Goal: Find specific page/section: Find specific page/section

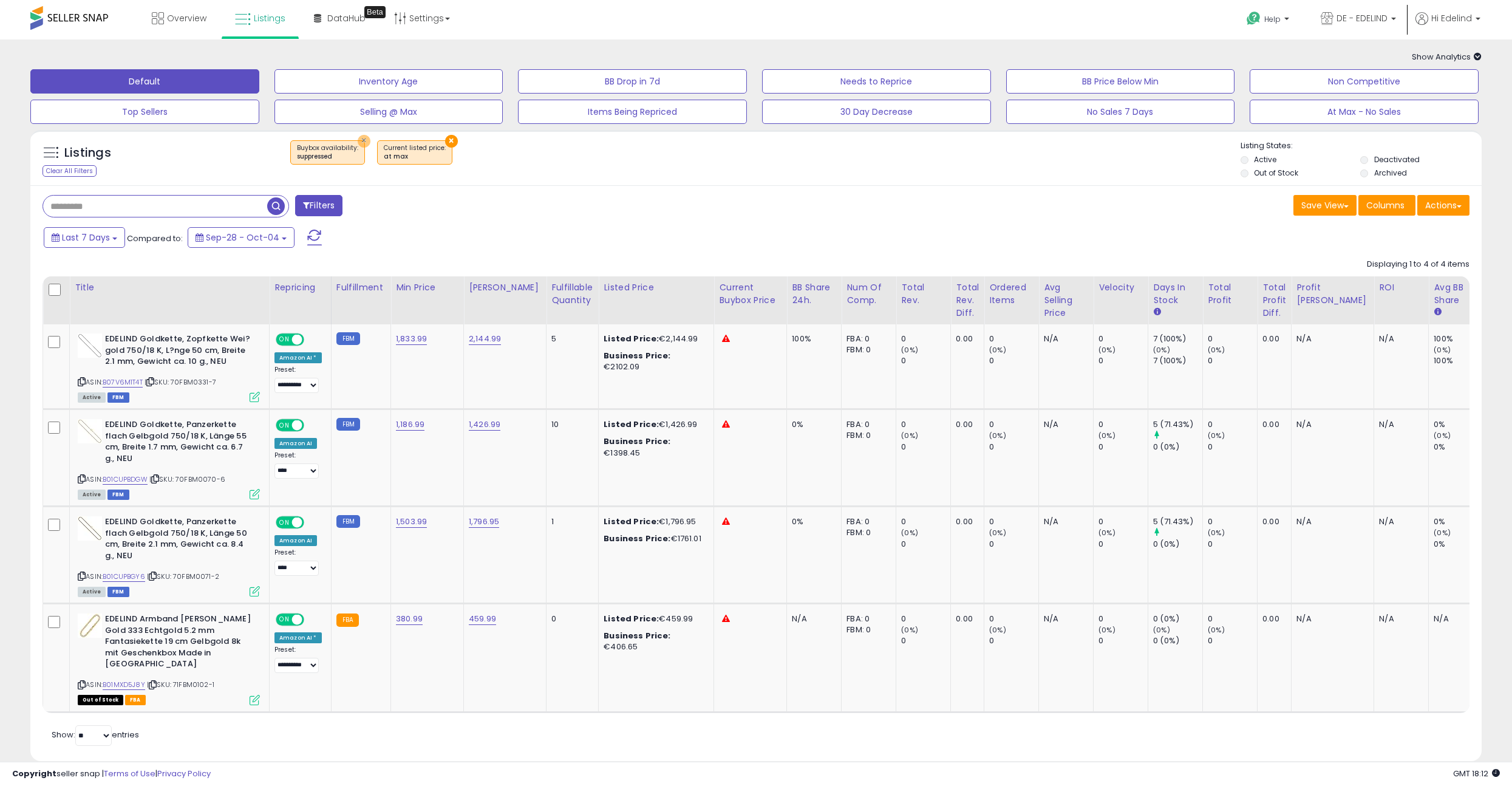
click at [357, 140] on button "×" at bounding box center [364, 141] width 13 height 13
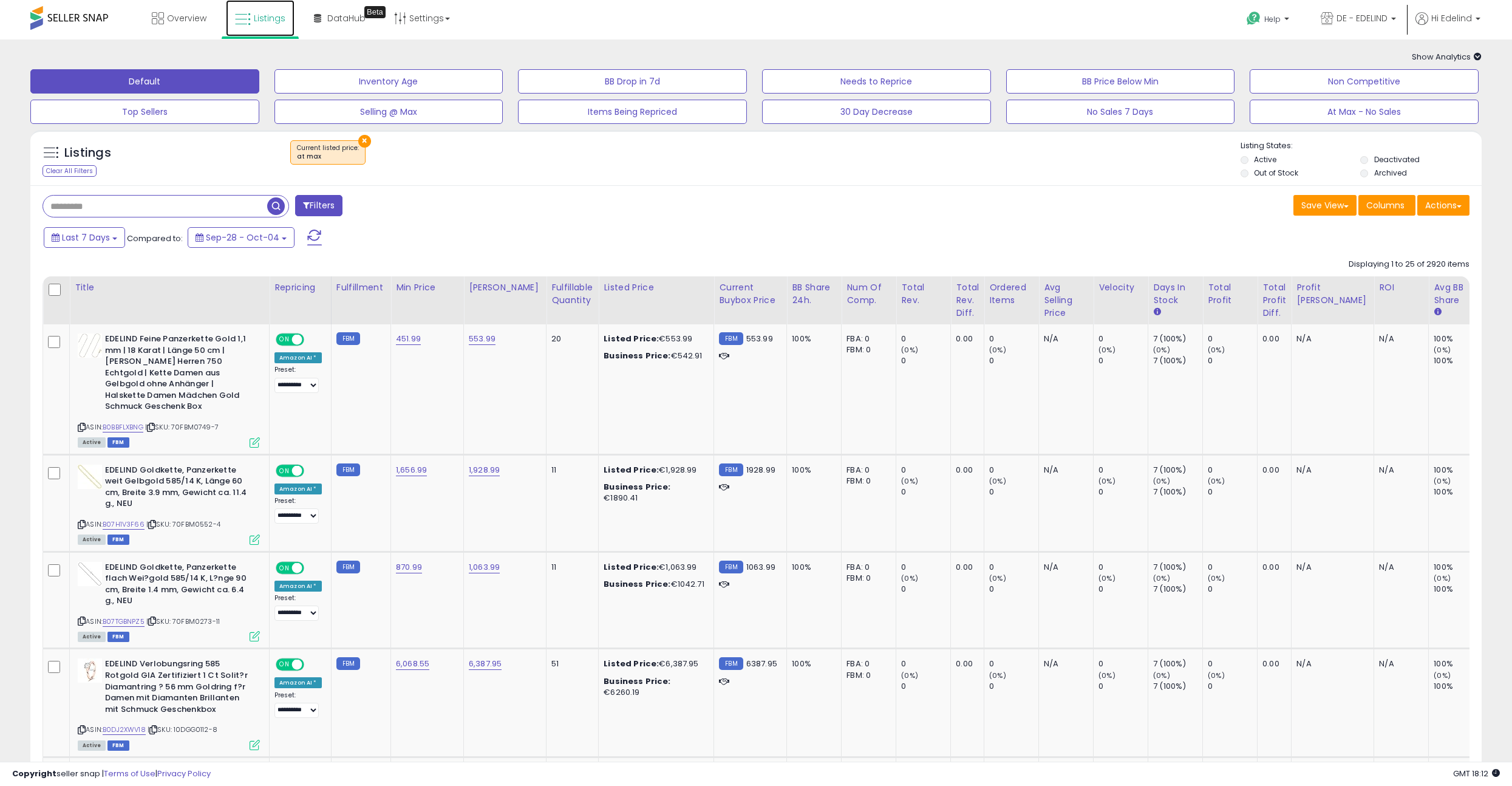
click at [273, 17] on span "Listings" at bounding box center [270, 18] width 32 height 12
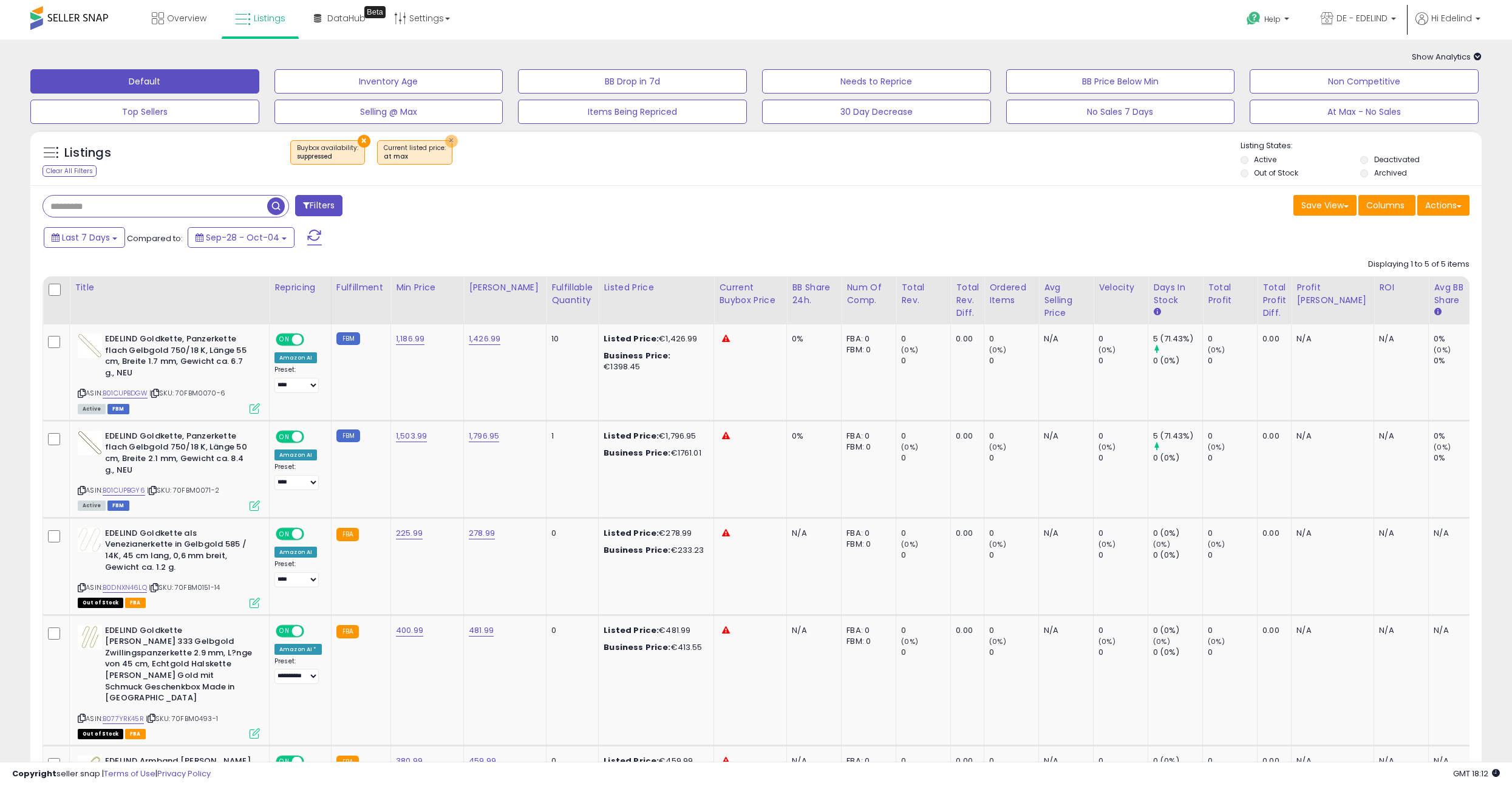
click at [446, 144] on button "×" at bounding box center [451, 141] width 13 height 13
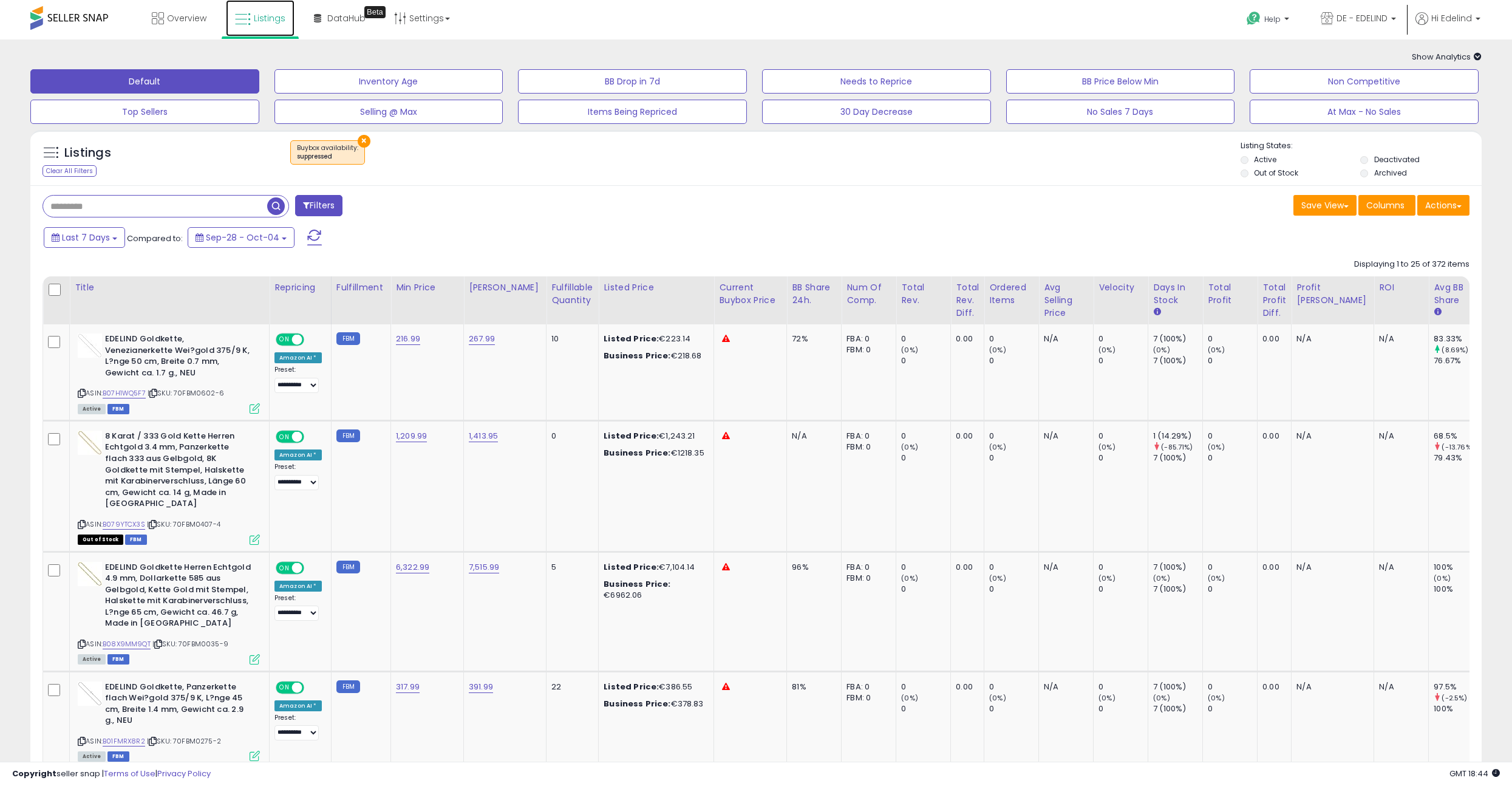
click at [285, 14] on link "Listings" at bounding box center [260, 18] width 69 height 37
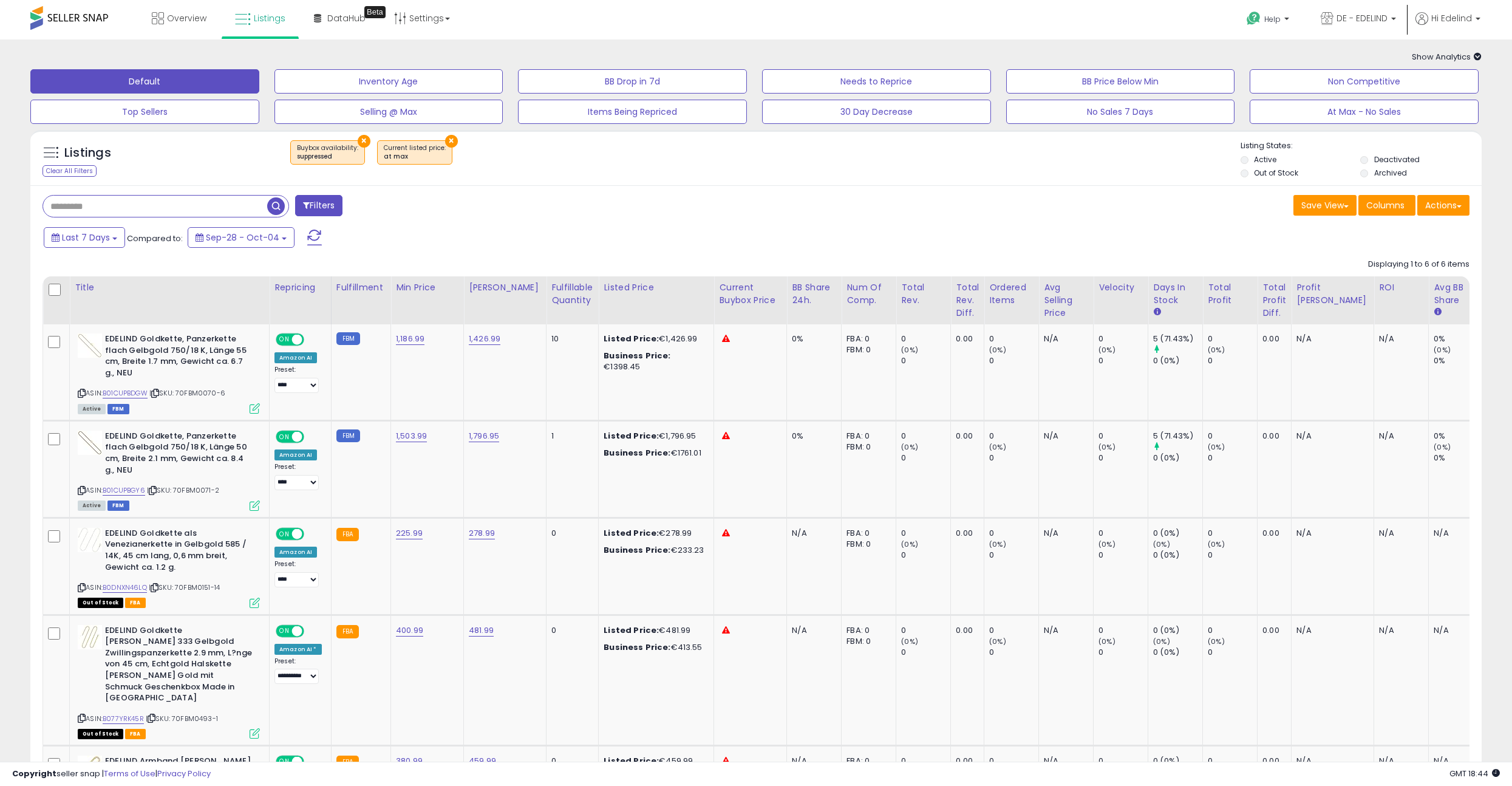
click at [361, 139] on button "×" at bounding box center [364, 141] width 13 height 13
